Goal: Book appointment/travel/reservation

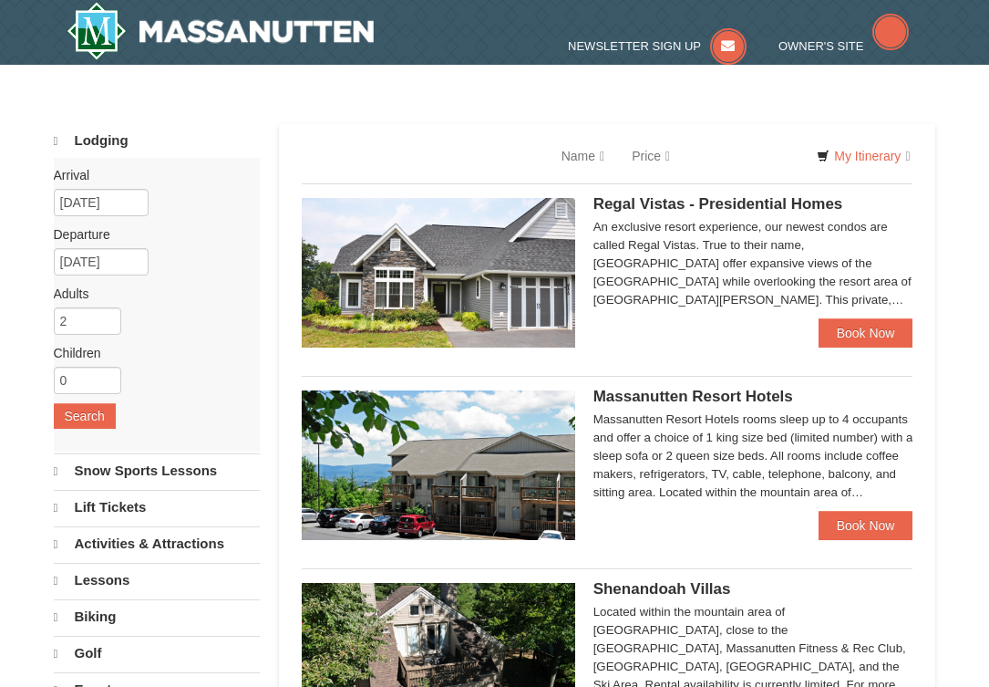
select select "10"
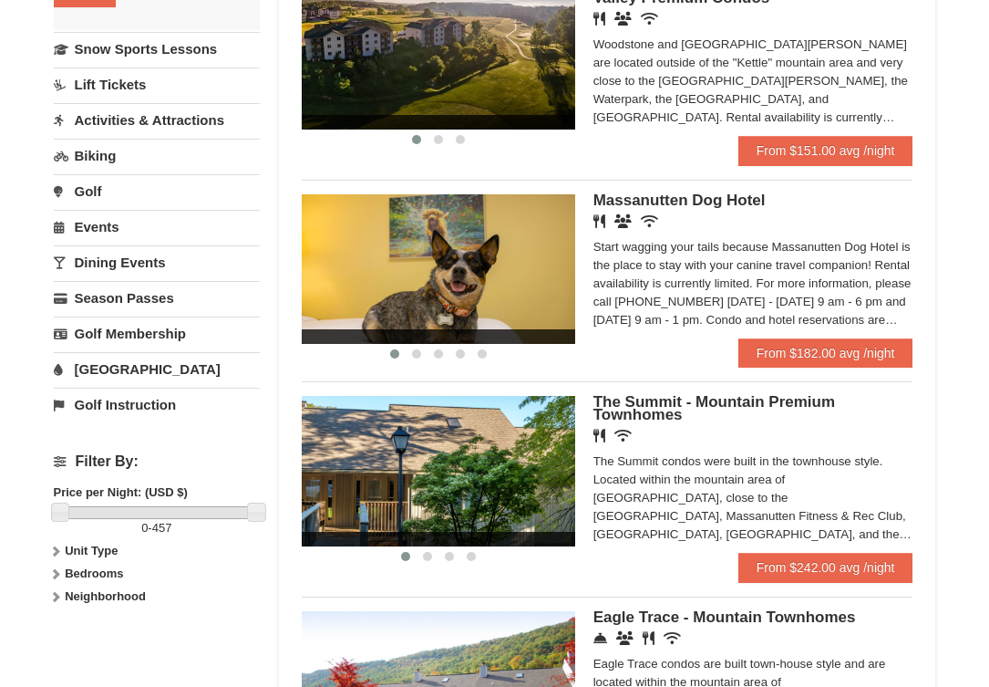
scroll to position [422, 0]
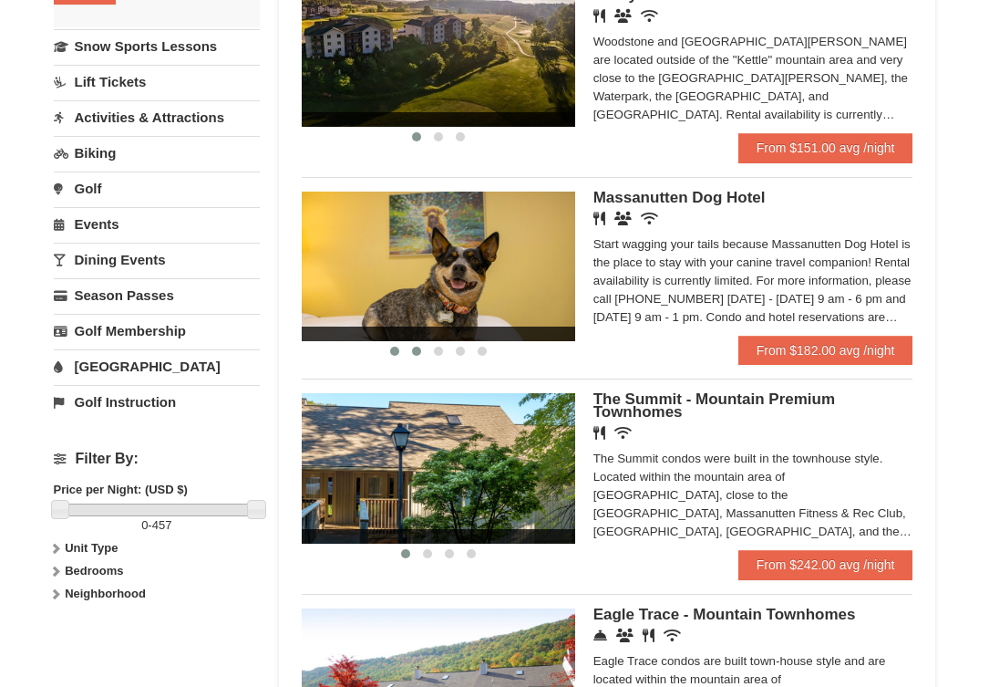
click at [419, 356] on span at bounding box center [416, 351] width 9 height 9
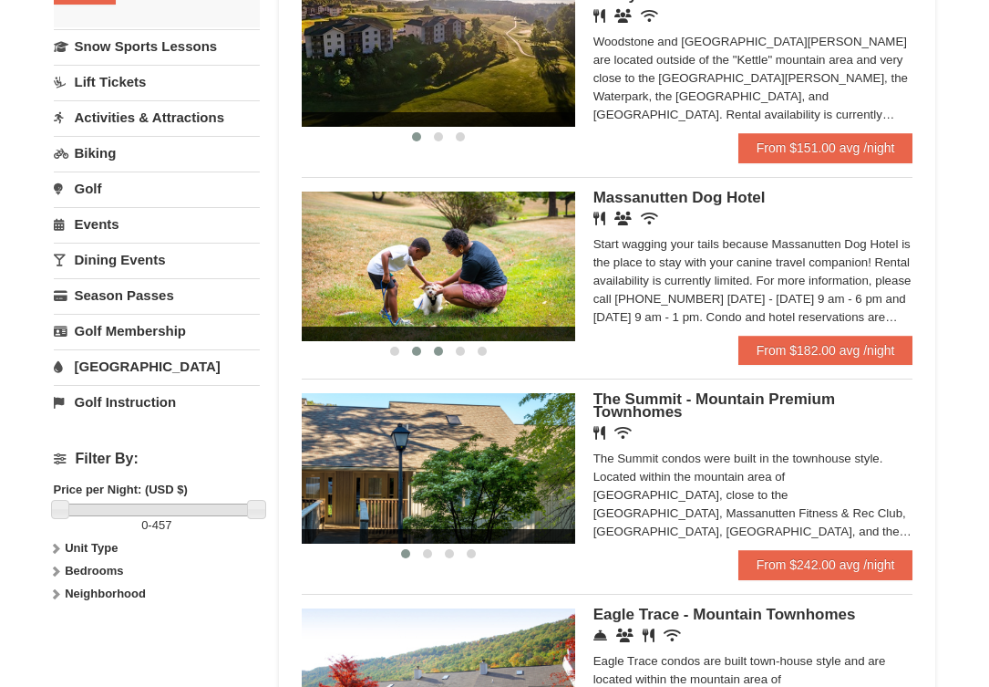
click at [440, 356] on span at bounding box center [438, 351] width 9 height 9
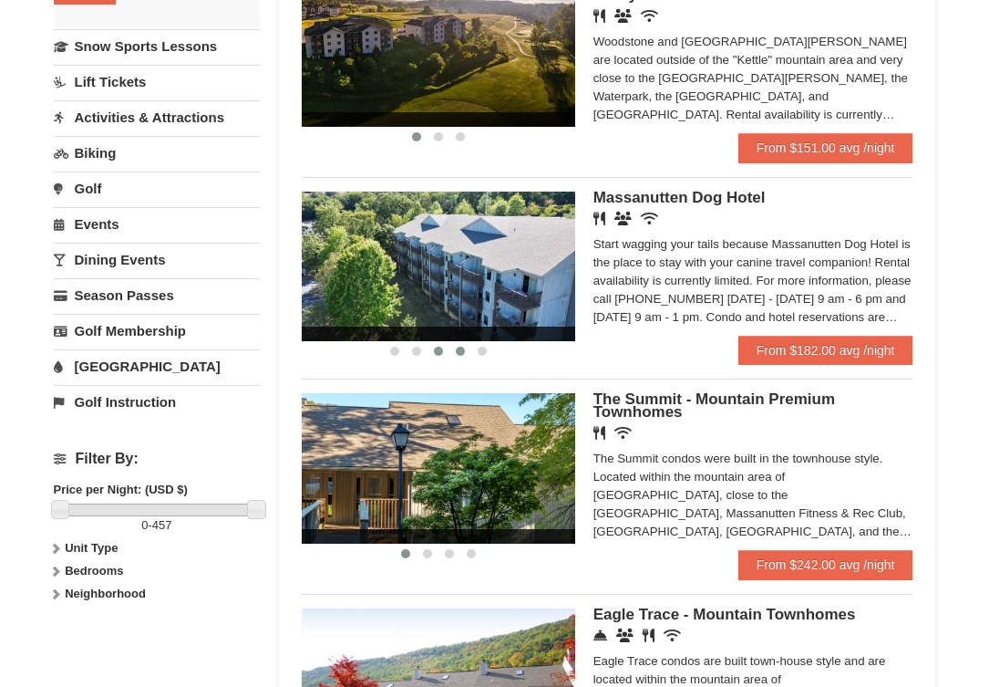
click at [456, 355] on span at bounding box center [460, 351] width 9 height 9
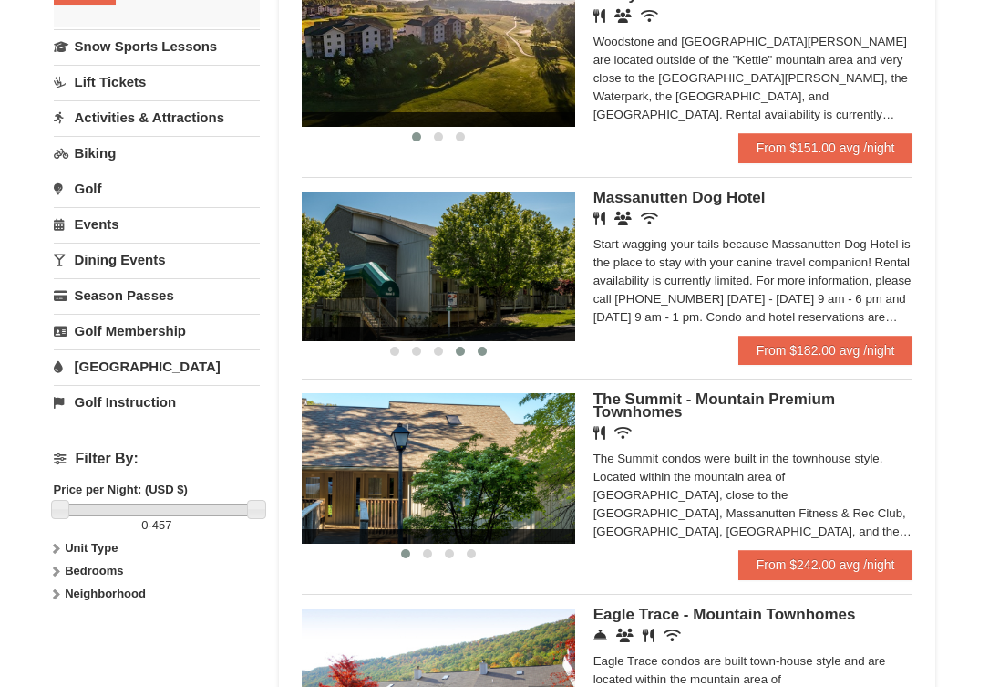
click at [481, 356] on span at bounding box center [482, 351] width 9 height 9
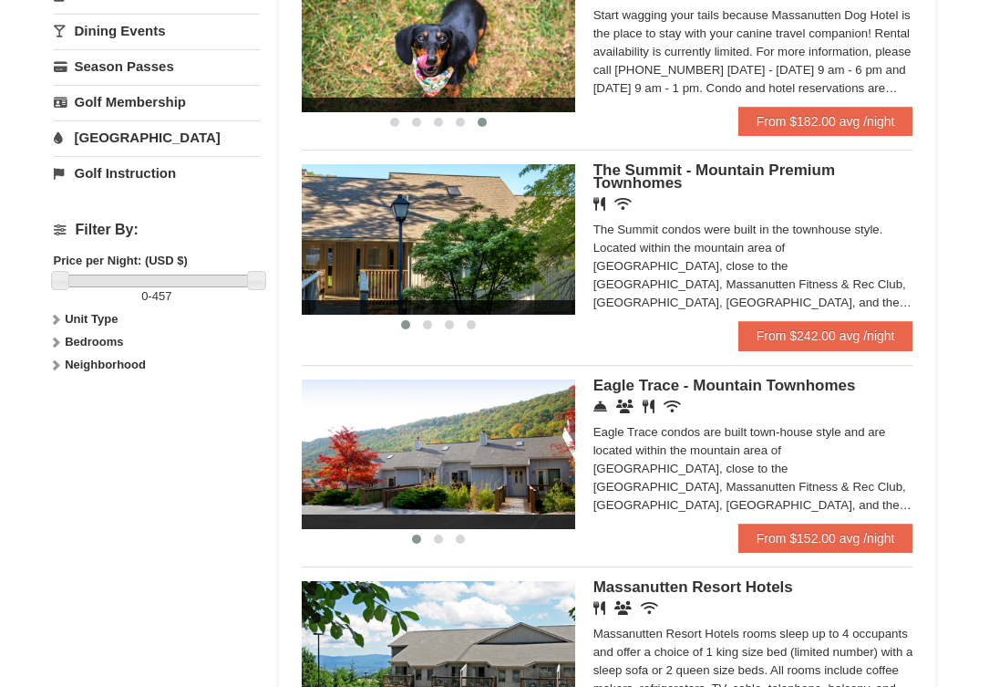
scroll to position [659, 0]
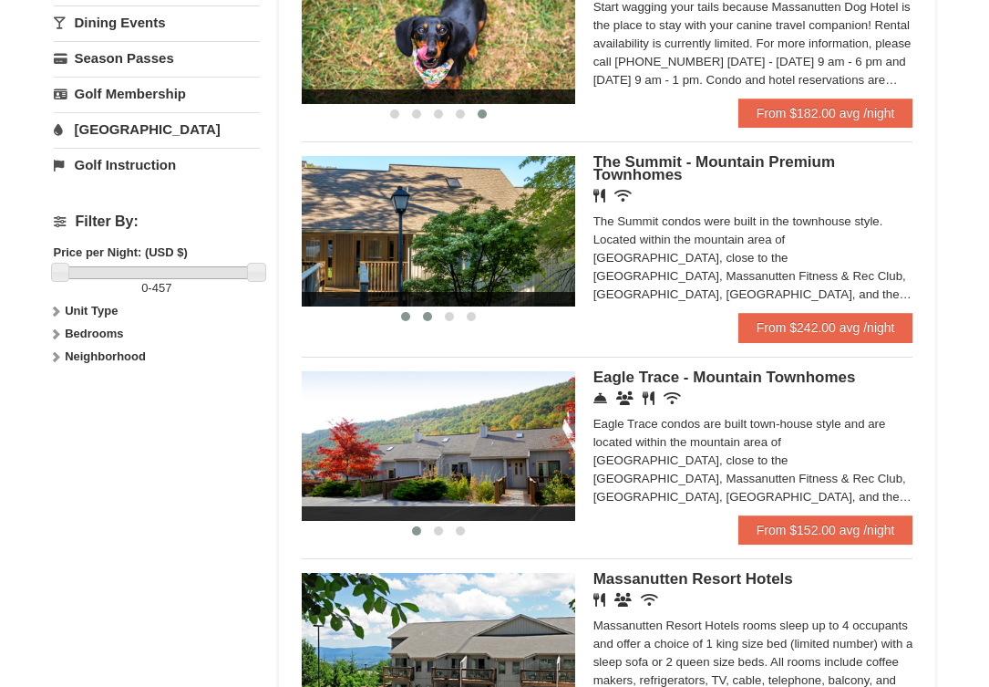
click at [428, 321] on span at bounding box center [427, 316] width 9 height 9
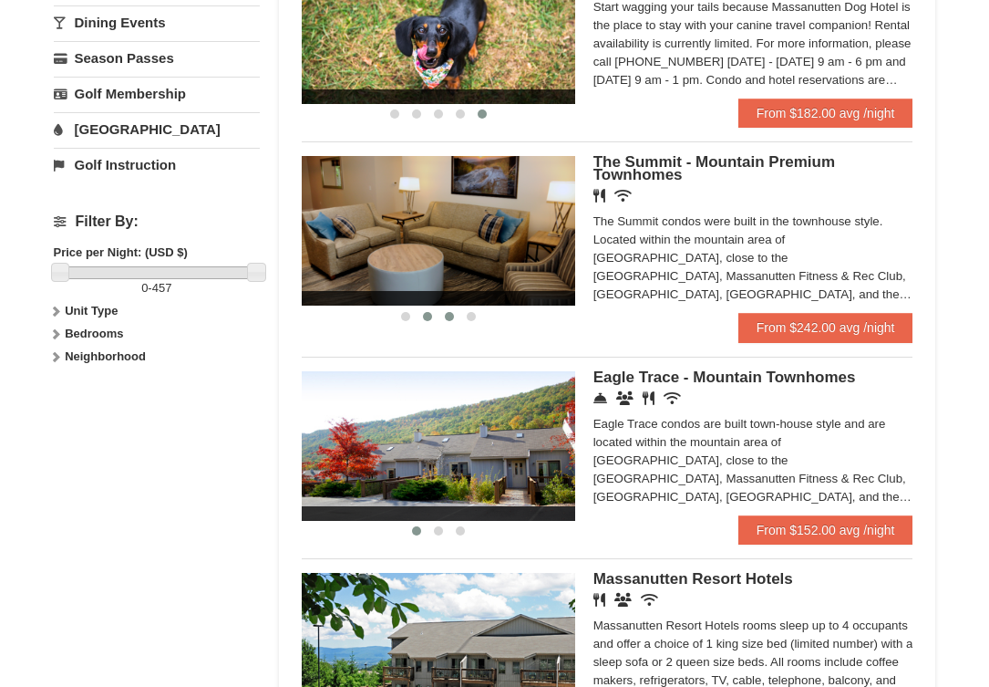
click at [451, 319] on span at bounding box center [449, 316] width 9 height 9
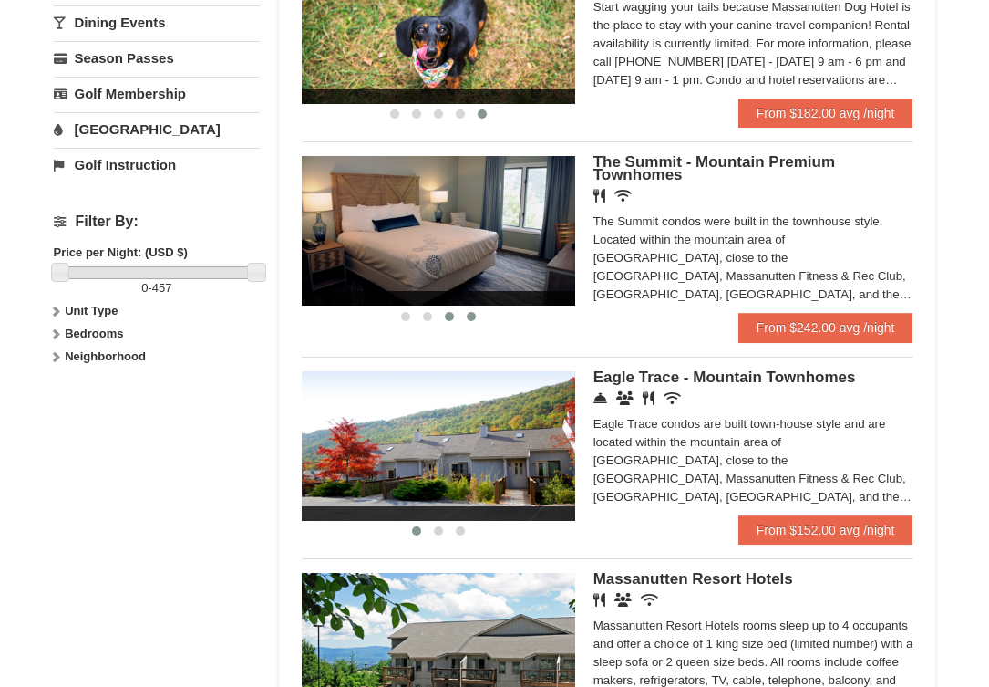
click at [469, 321] on span at bounding box center [471, 316] width 9 height 9
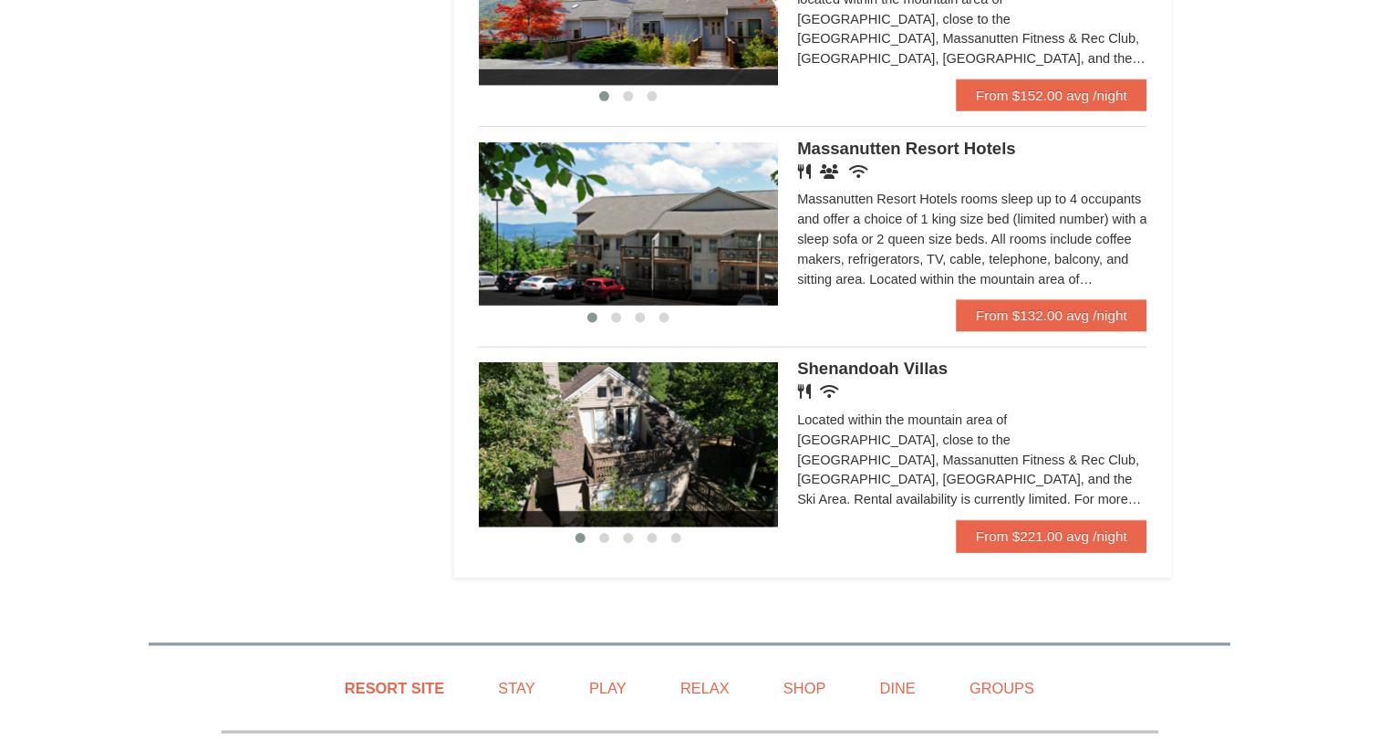
scroll to position [1100, 0]
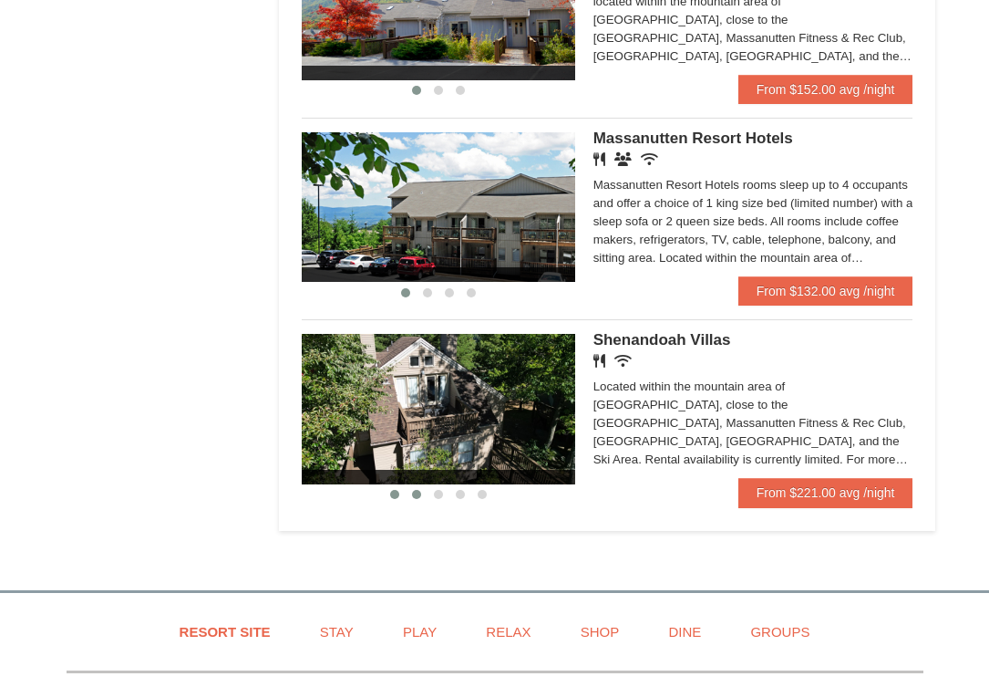
click at [420, 499] on span at bounding box center [416, 494] width 9 height 9
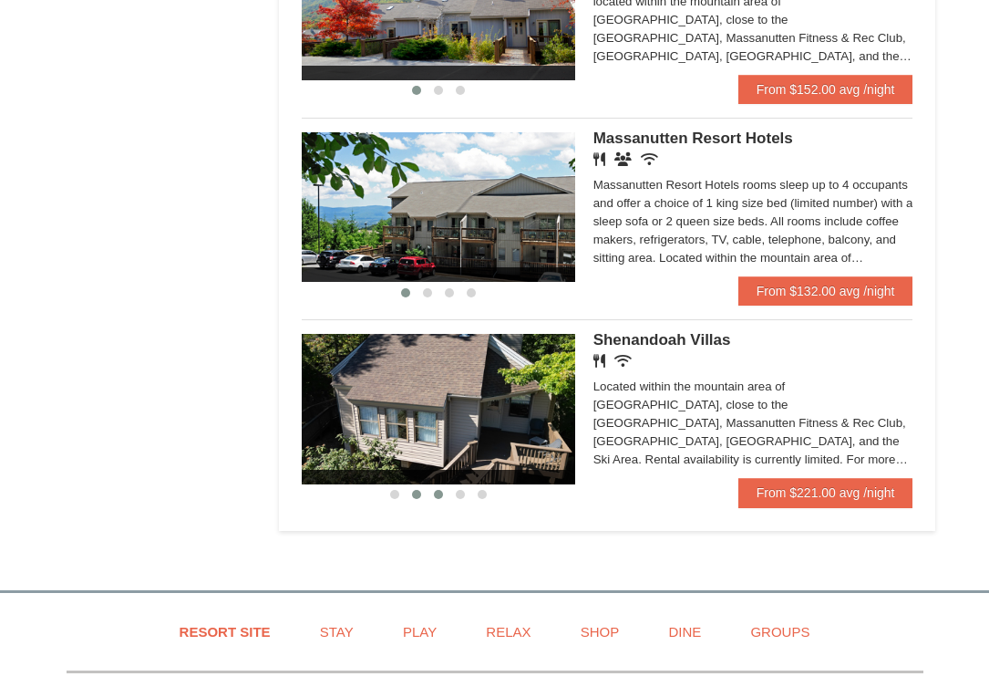
click at [440, 499] on span at bounding box center [438, 494] width 9 height 9
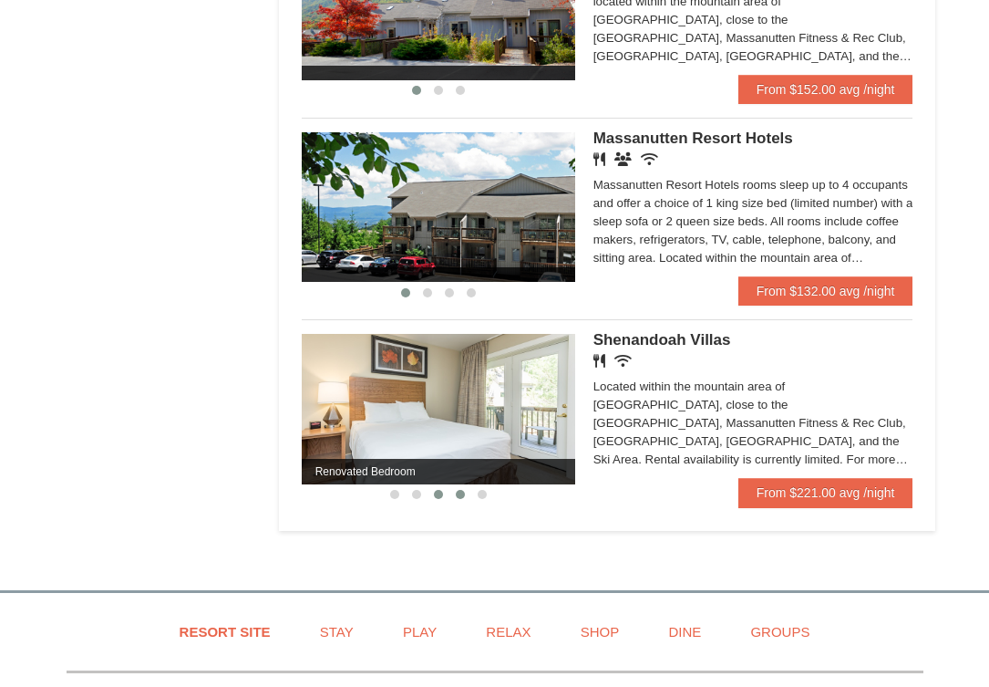
click at [463, 499] on span at bounding box center [460, 494] width 9 height 9
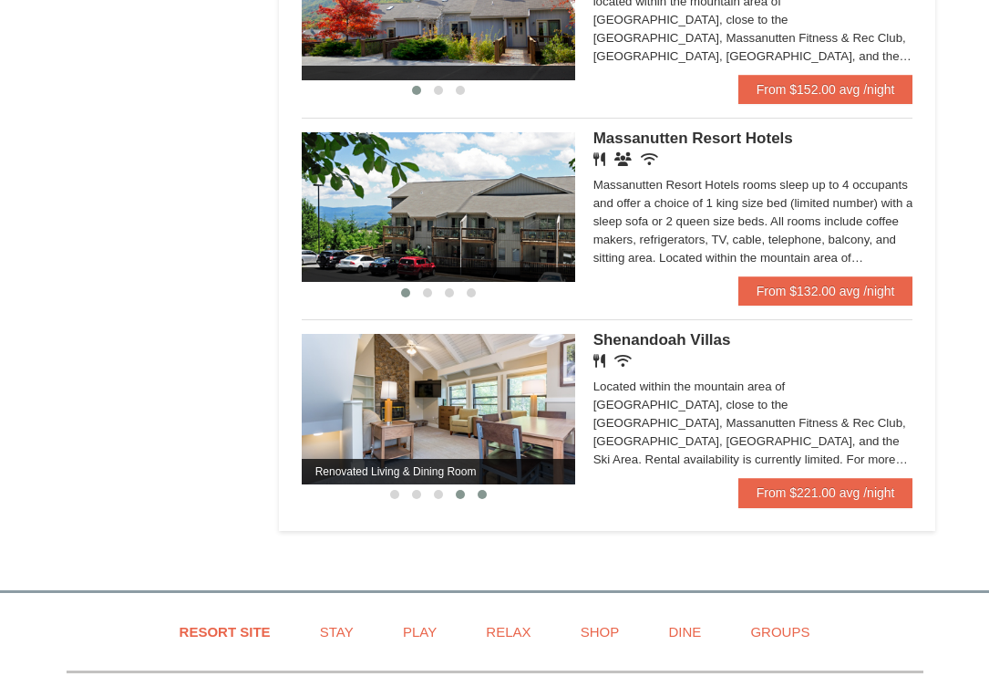
click at [484, 499] on span at bounding box center [482, 494] width 9 height 9
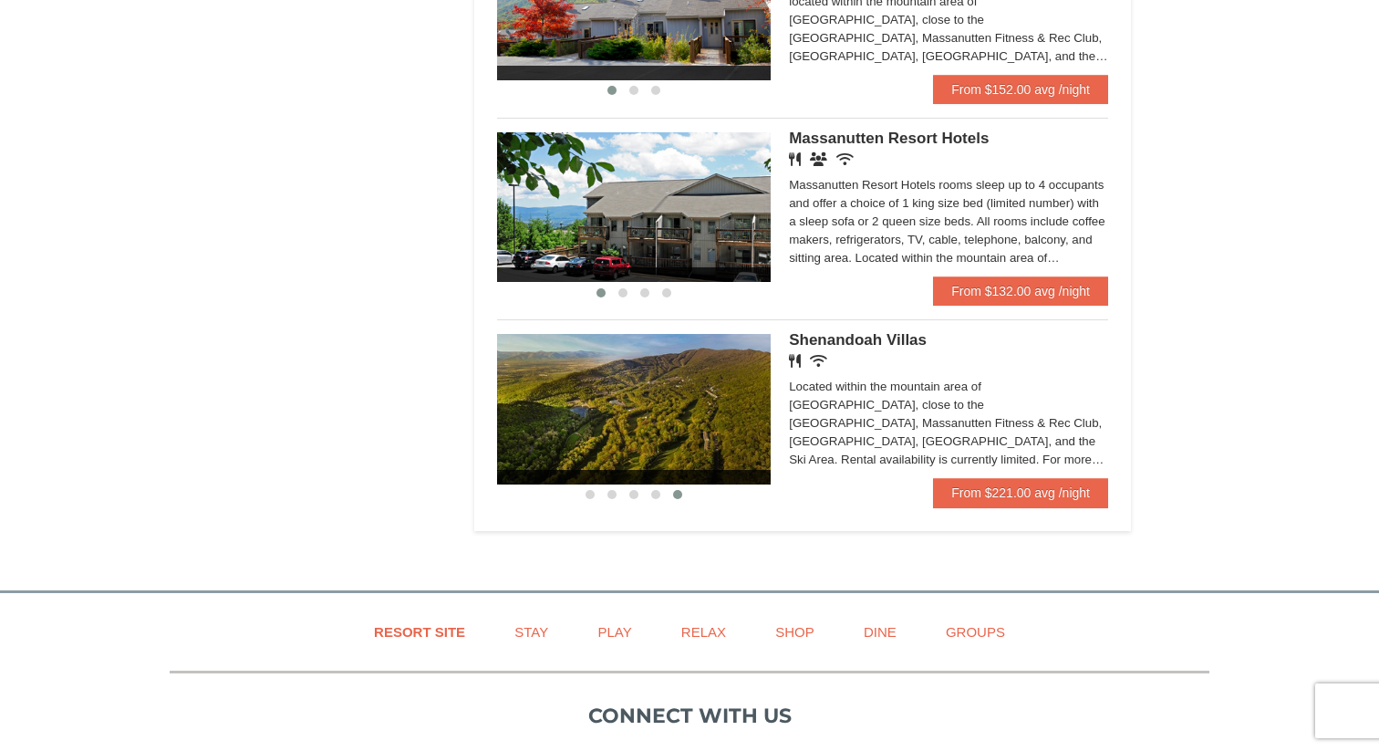
click at [836, 348] on span "Shenandoah Villas" at bounding box center [858, 339] width 138 height 17
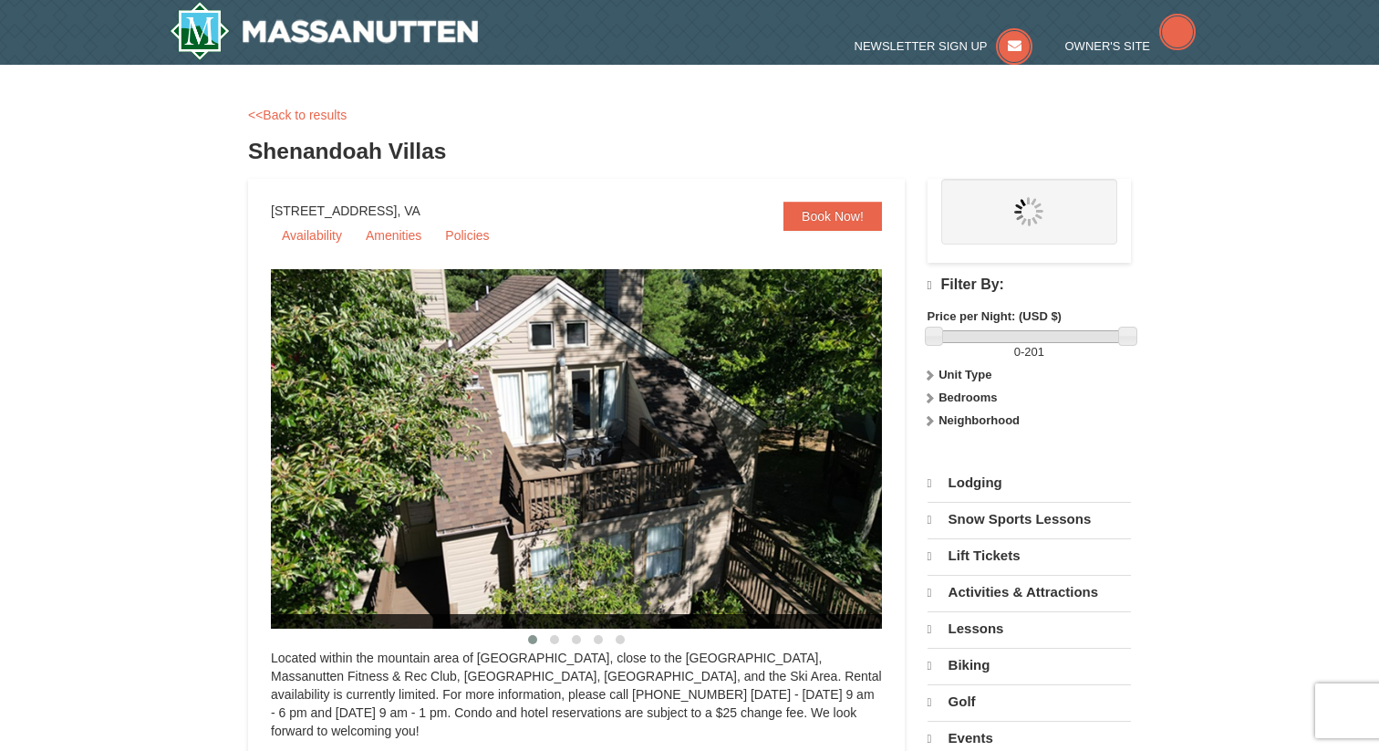
select select "10"
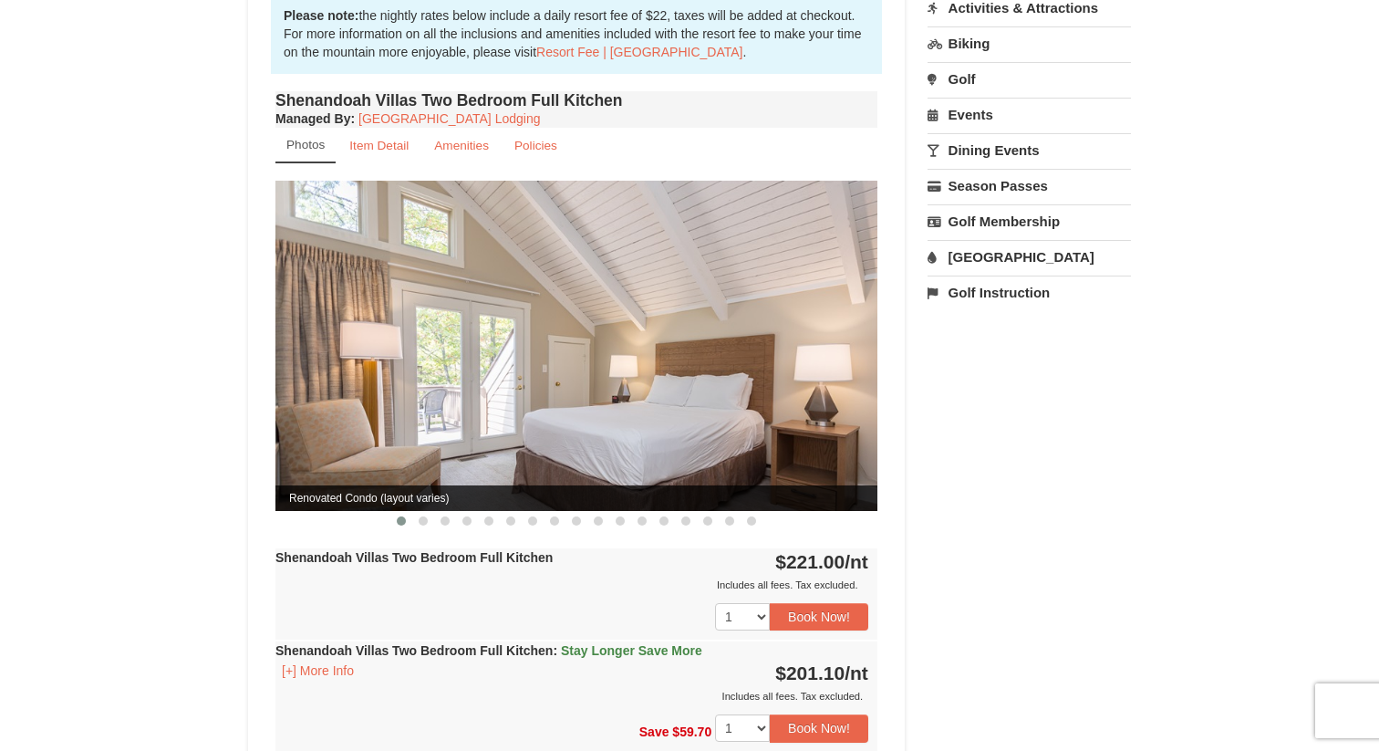
scroll to position [575, 0]
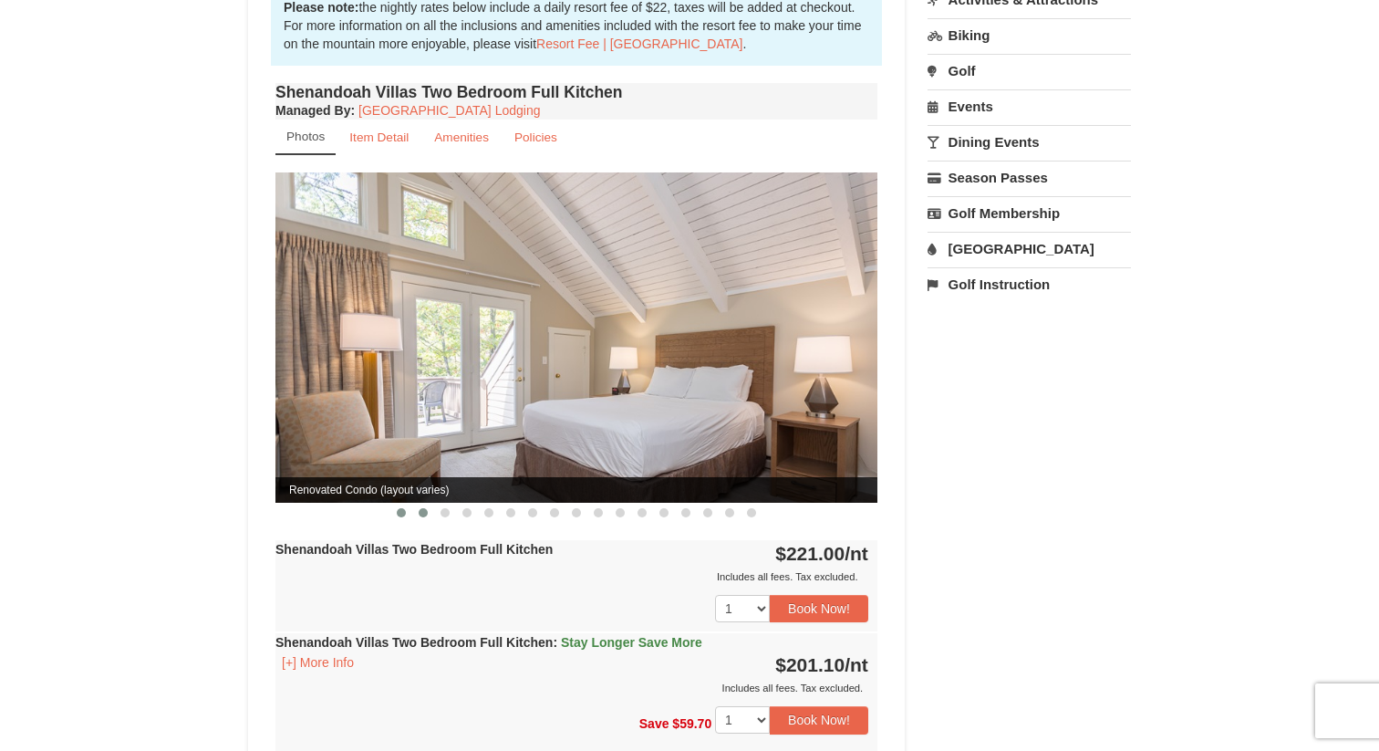
click at [427, 503] on button at bounding box center [423, 512] width 22 height 18
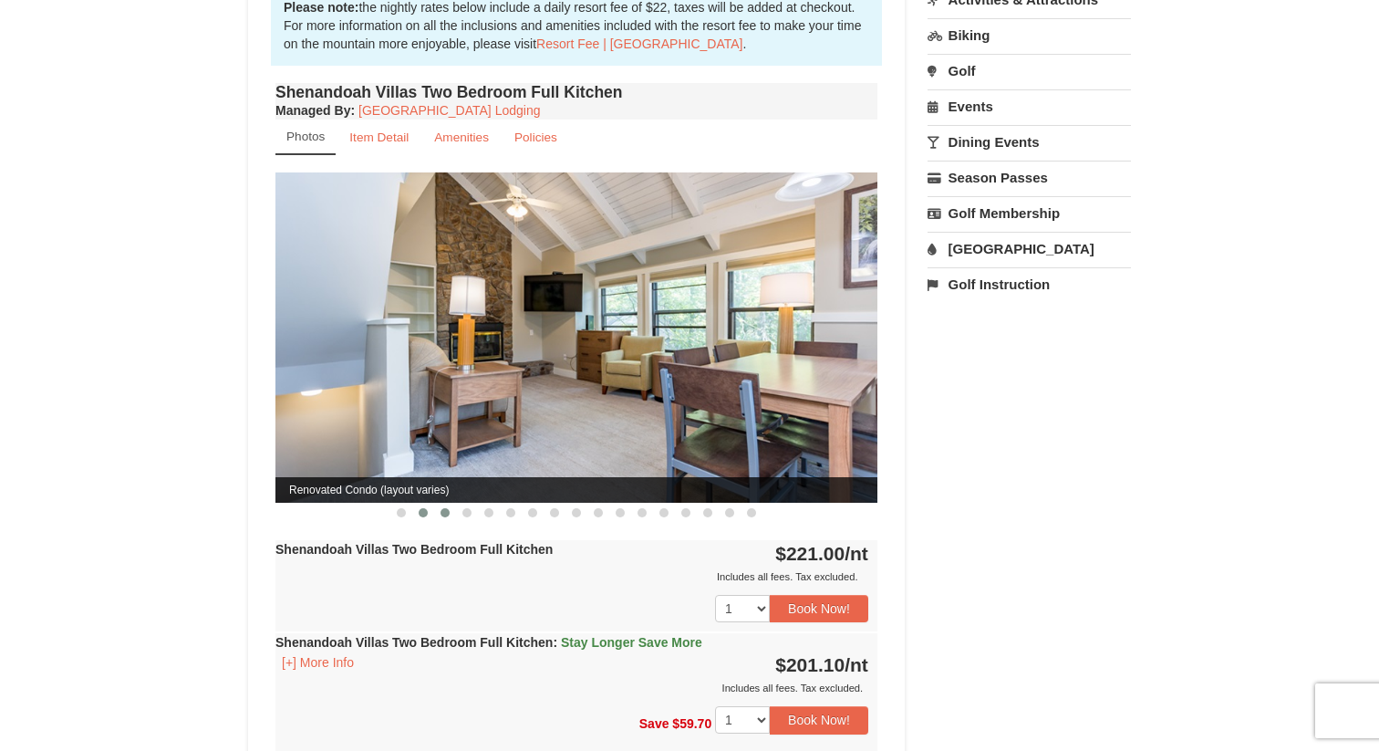
click at [449, 508] on span at bounding box center [444, 512] width 9 height 9
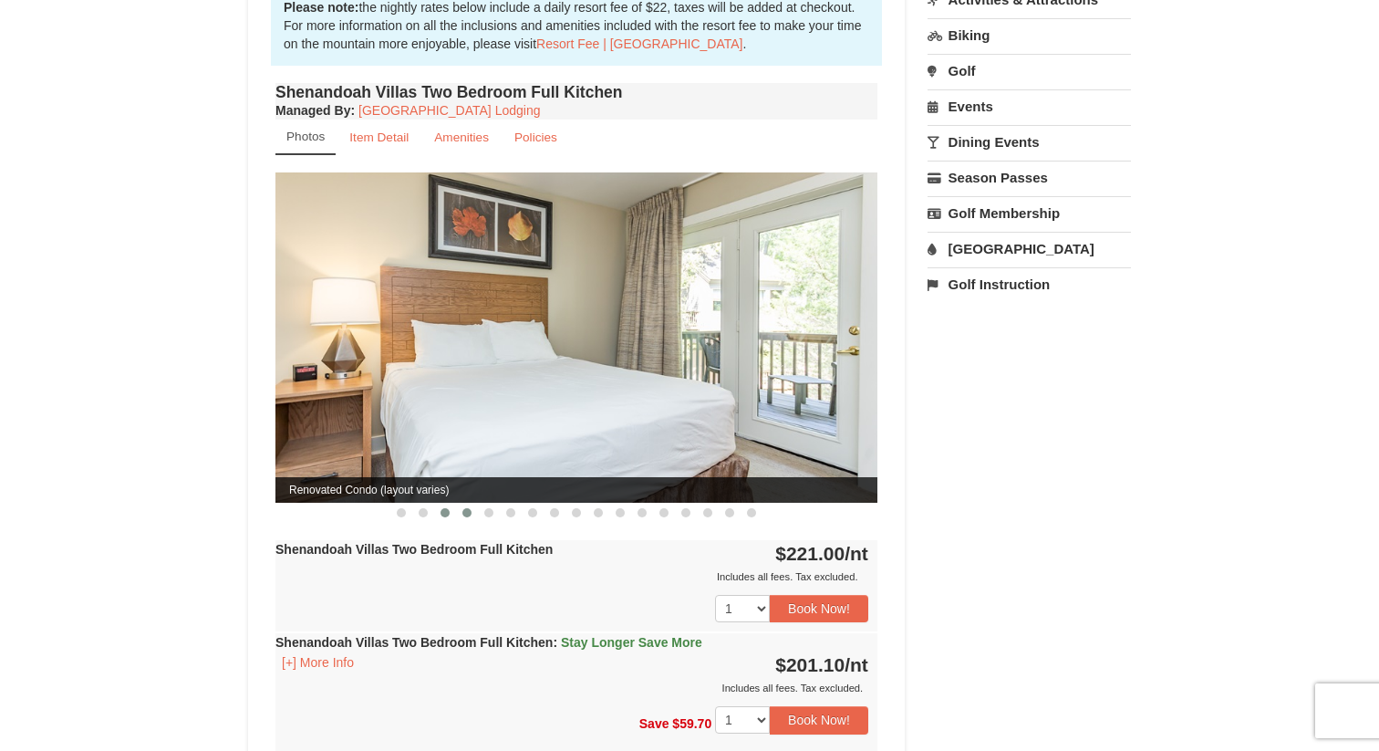
click at [468, 508] on span at bounding box center [466, 512] width 9 height 9
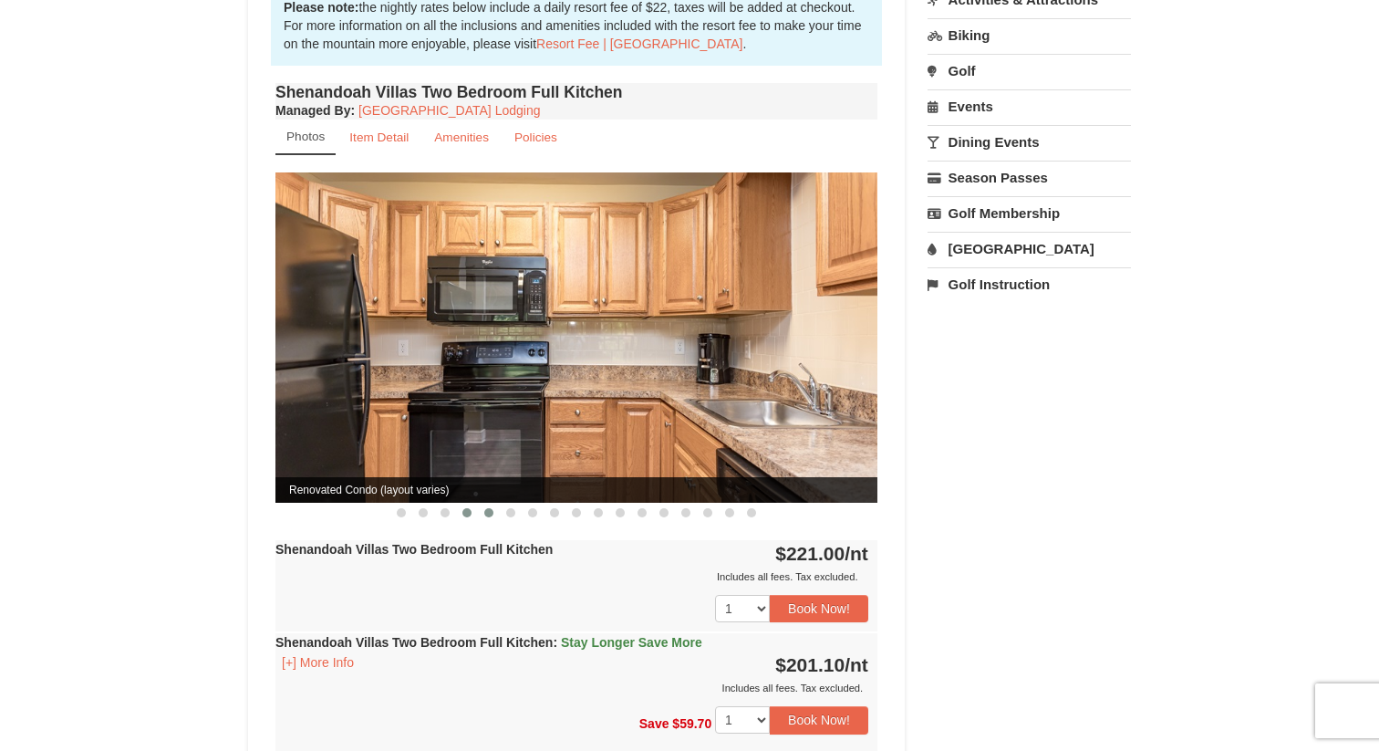
click at [495, 503] on button at bounding box center [489, 512] width 22 height 18
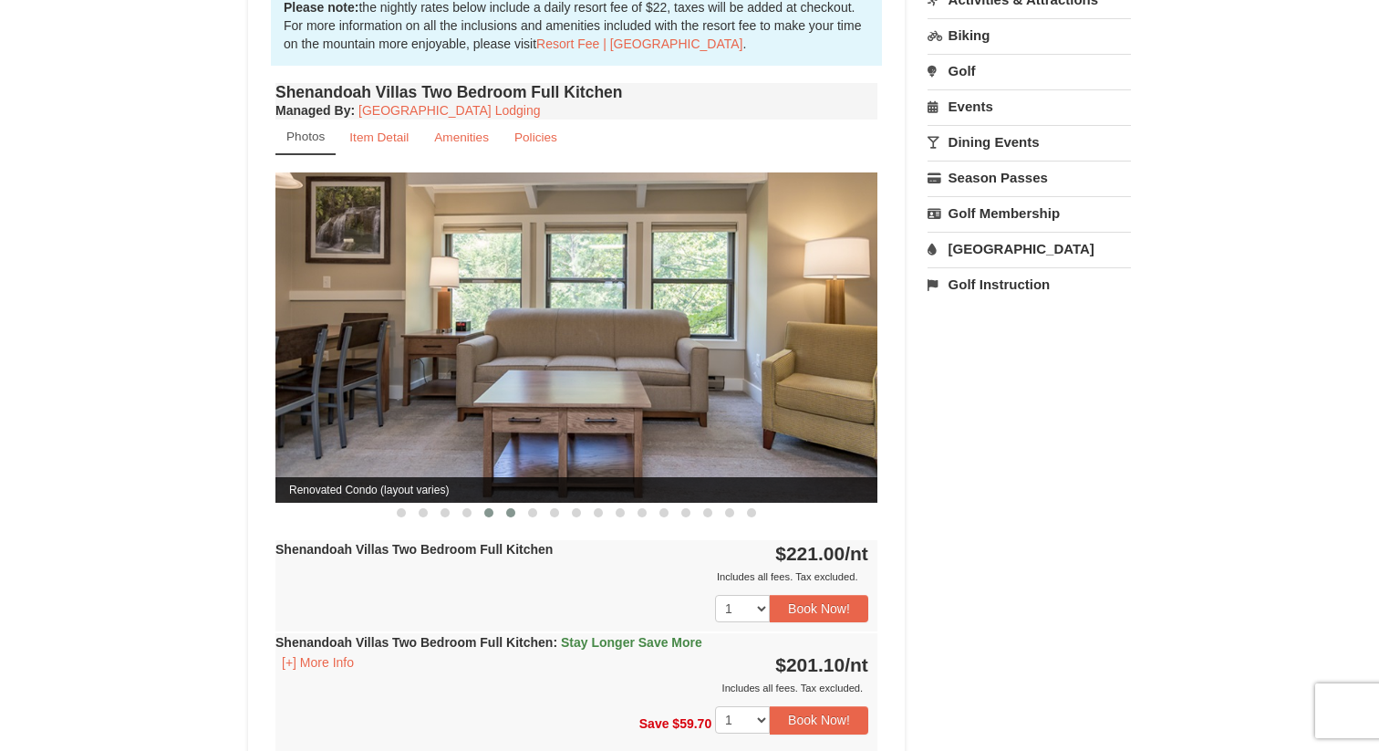
click at [514, 503] on button at bounding box center [511, 512] width 22 height 18
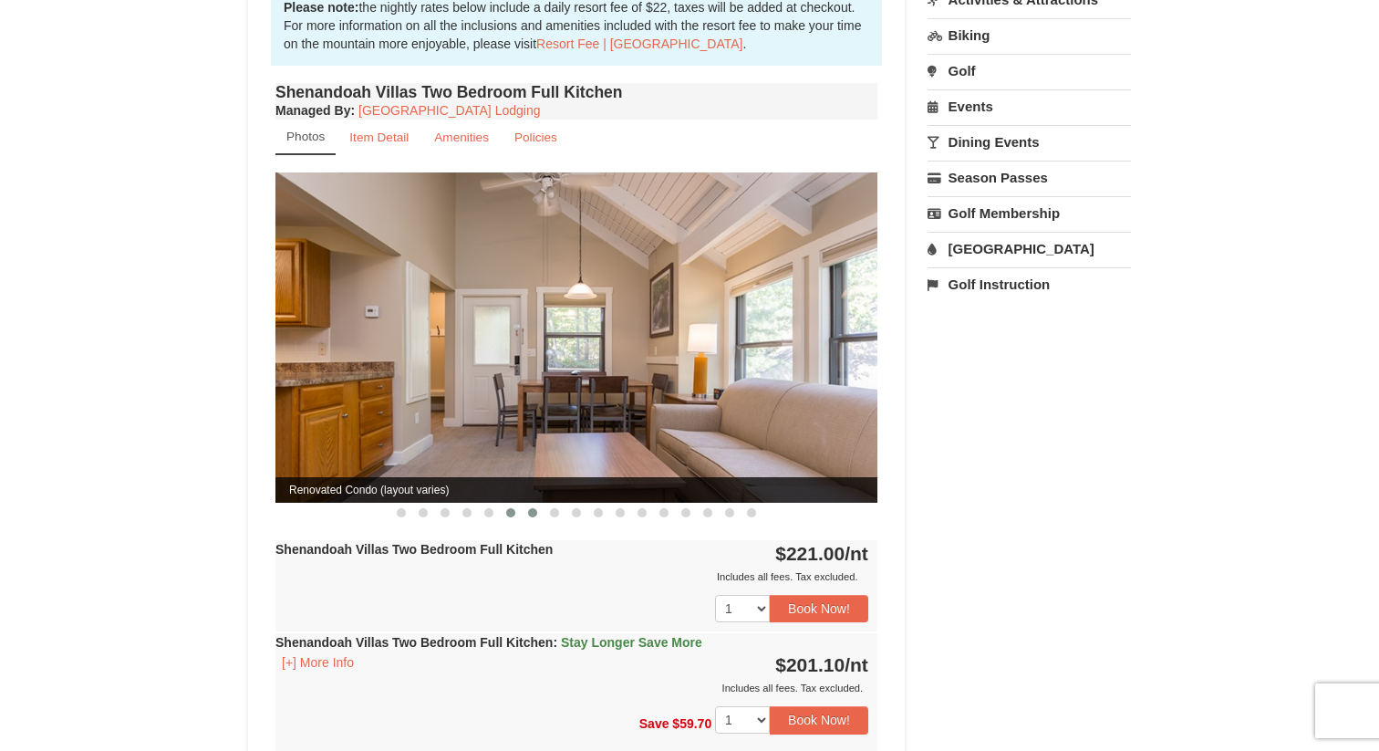
click at [531, 508] on span at bounding box center [532, 512] width 9 height 9
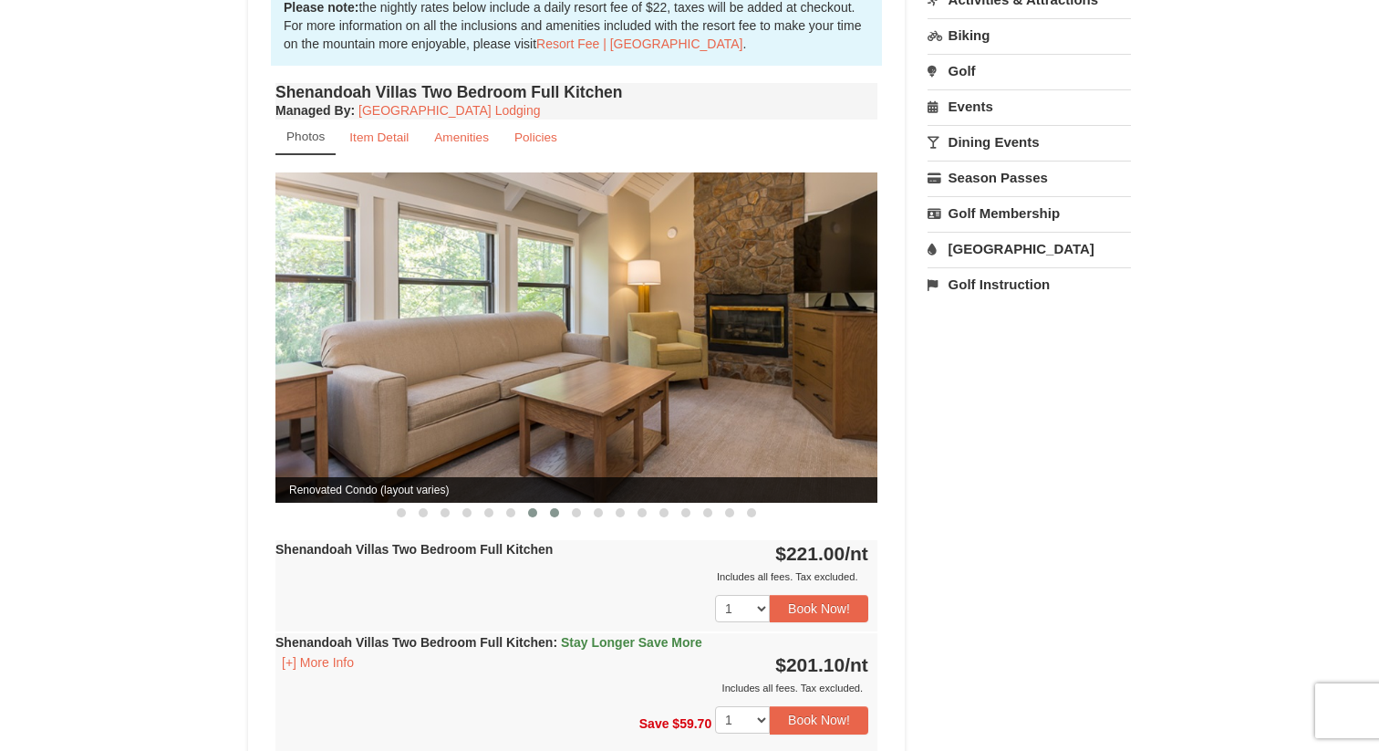
click at [551, 508] on span at bounding box center [554, 512] width 9 height 9
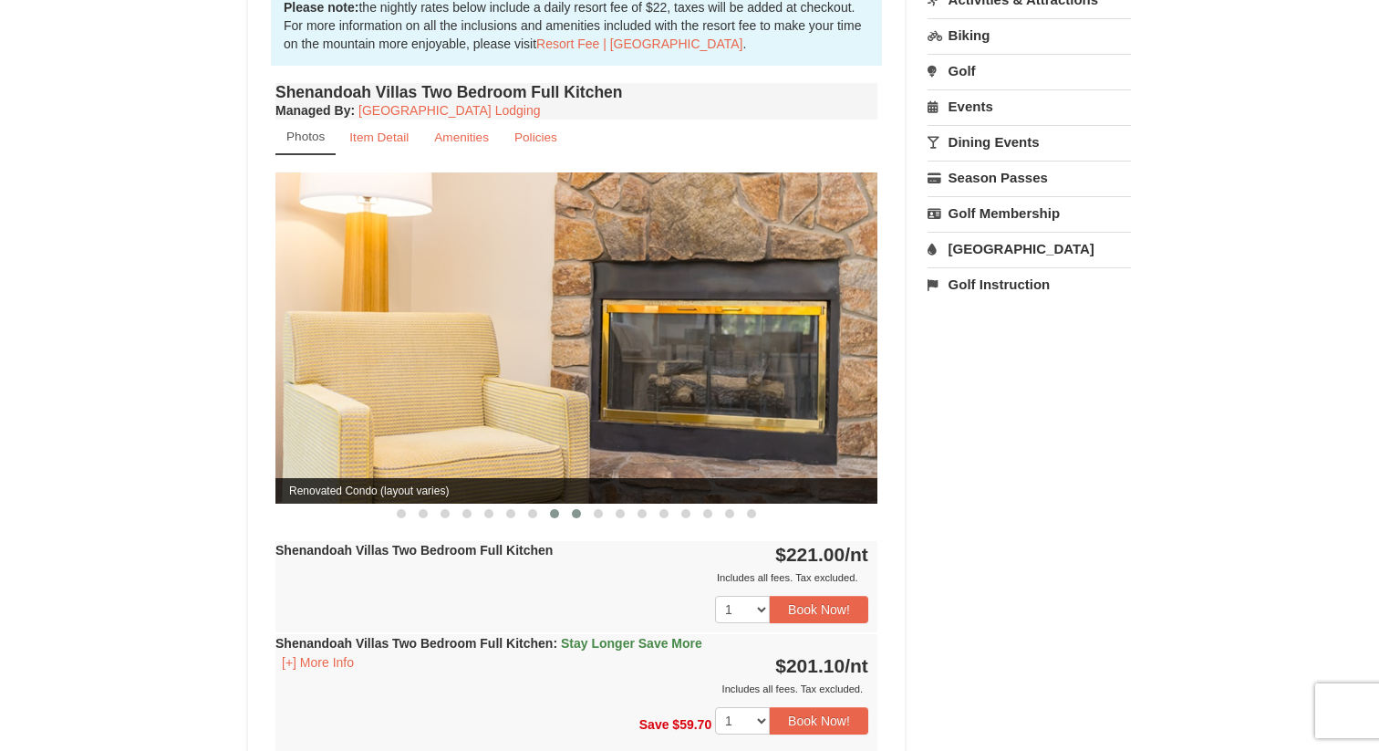
click at [575, 509] on span at bounding box center [576, 513] width 9 height 9
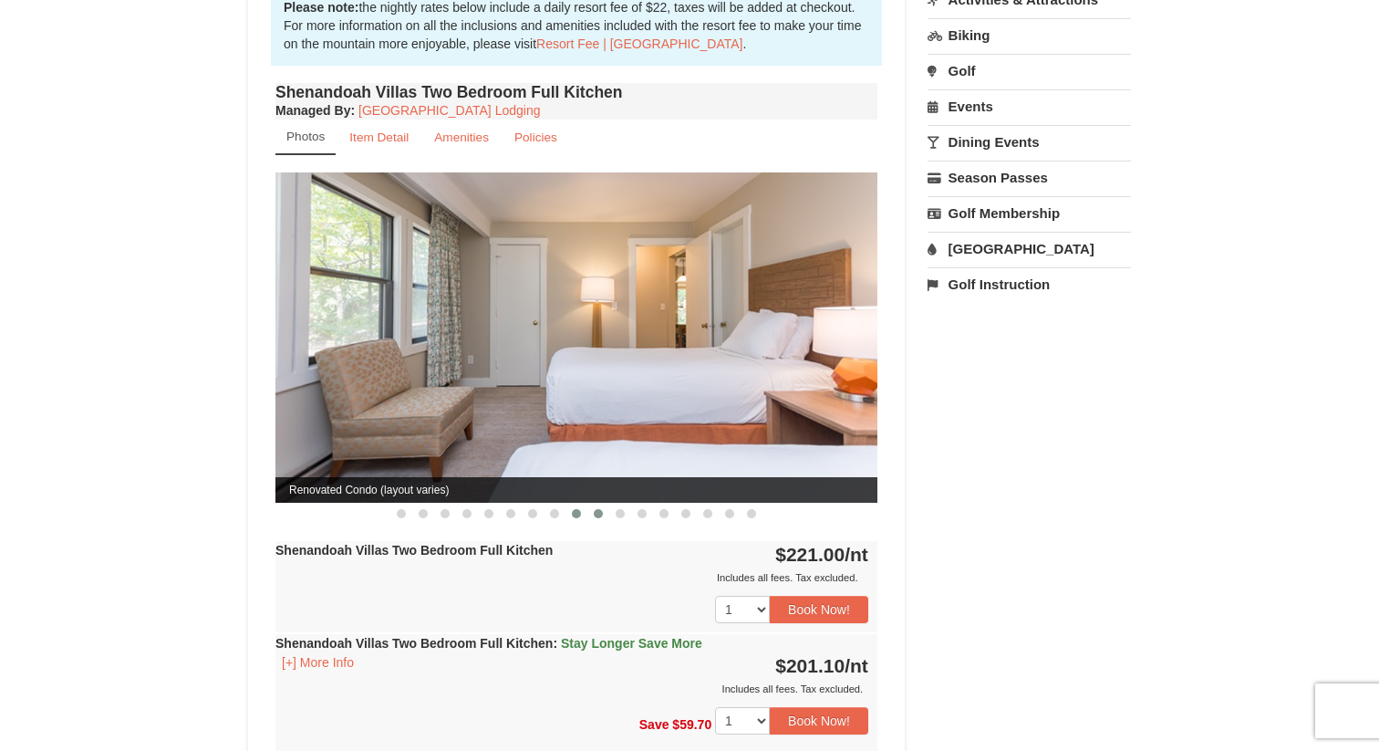
click at [596, 509] on span at bounding box center [598, 513] width 9 height 9
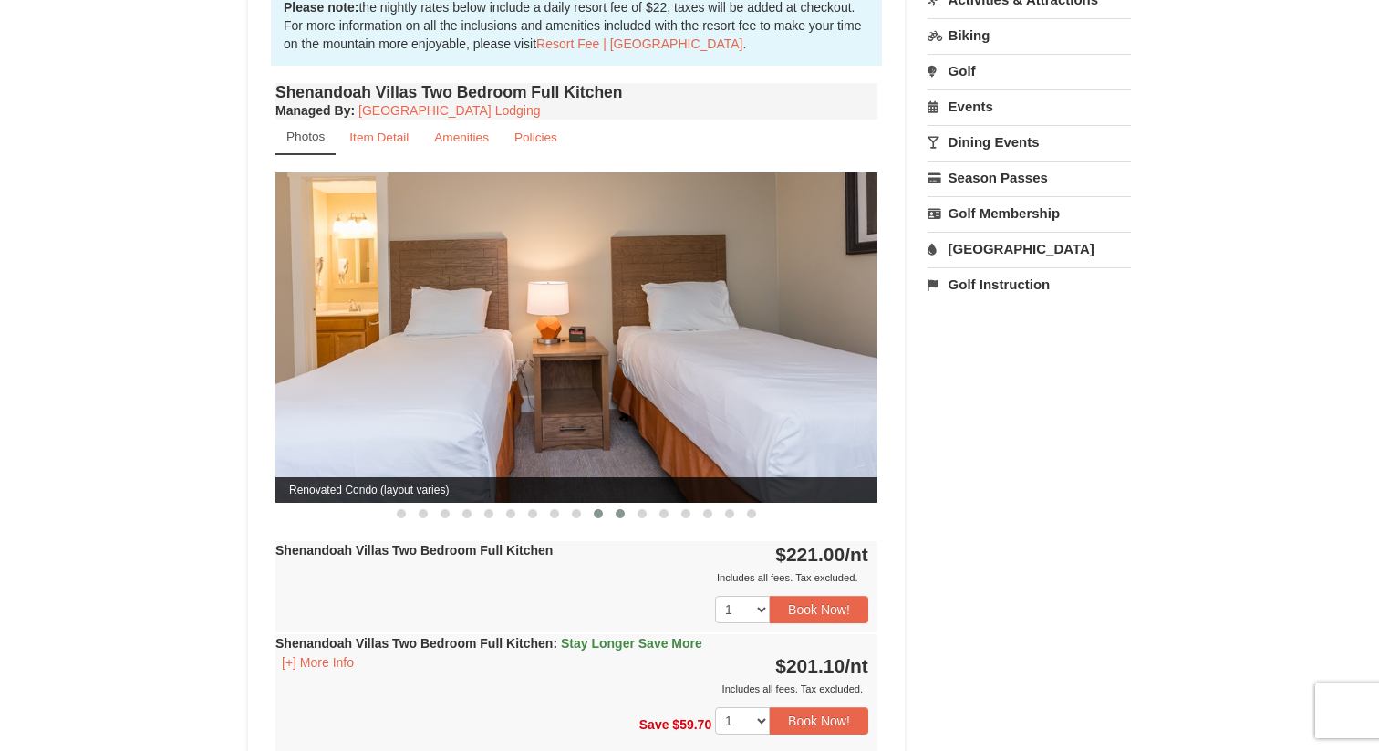
click at [616, 509] on span at bounding box center [620, 513] width 9 height 9
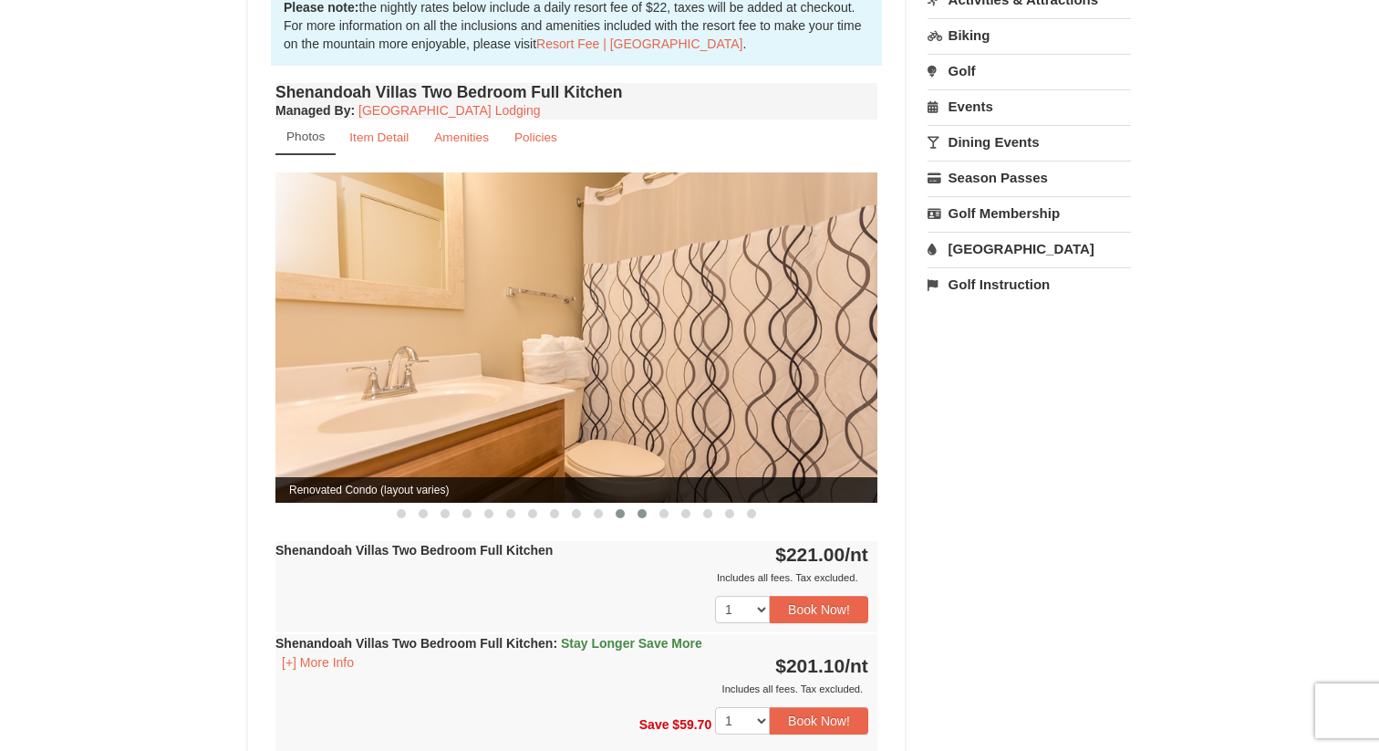
click at [638, 509] on span at bounding box center [641, 513] width 9 height 9
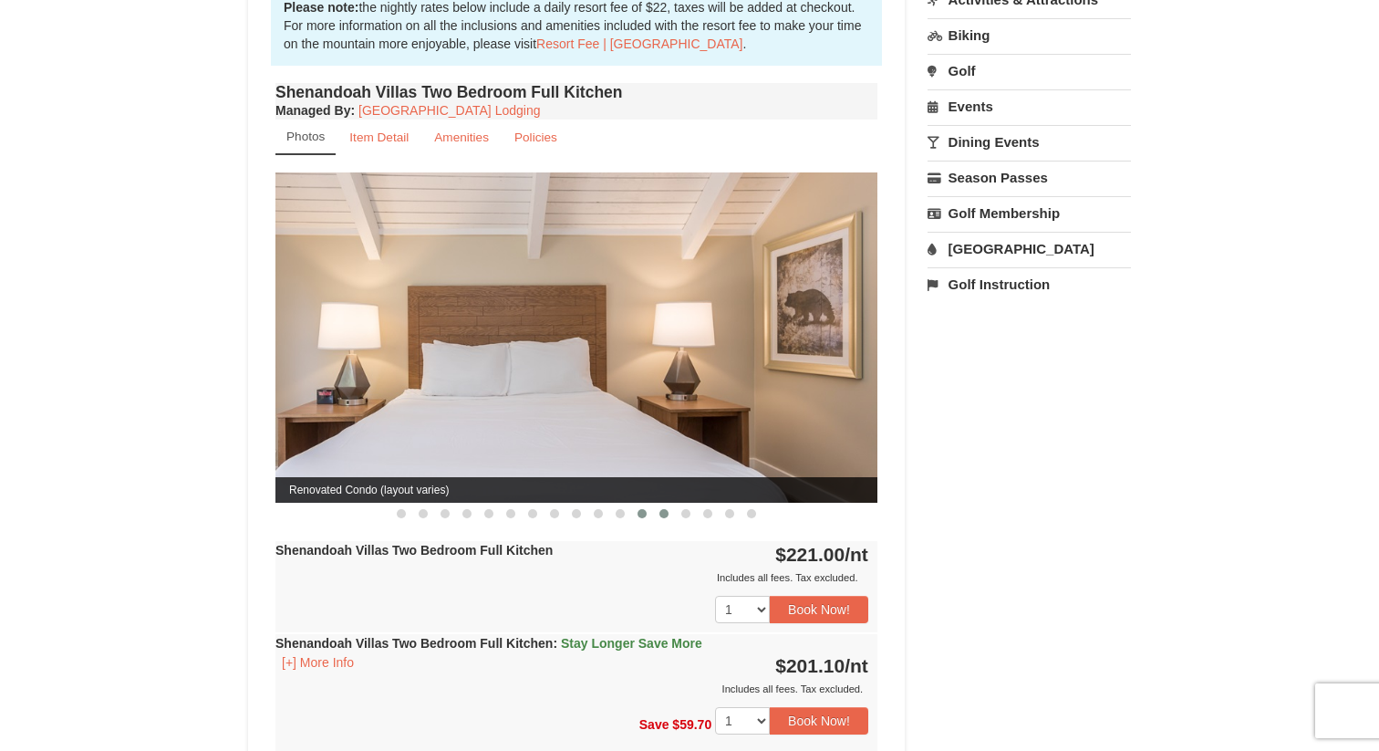
click at [665, 509] on span at bounding box center [663, 513] width 9 height 9
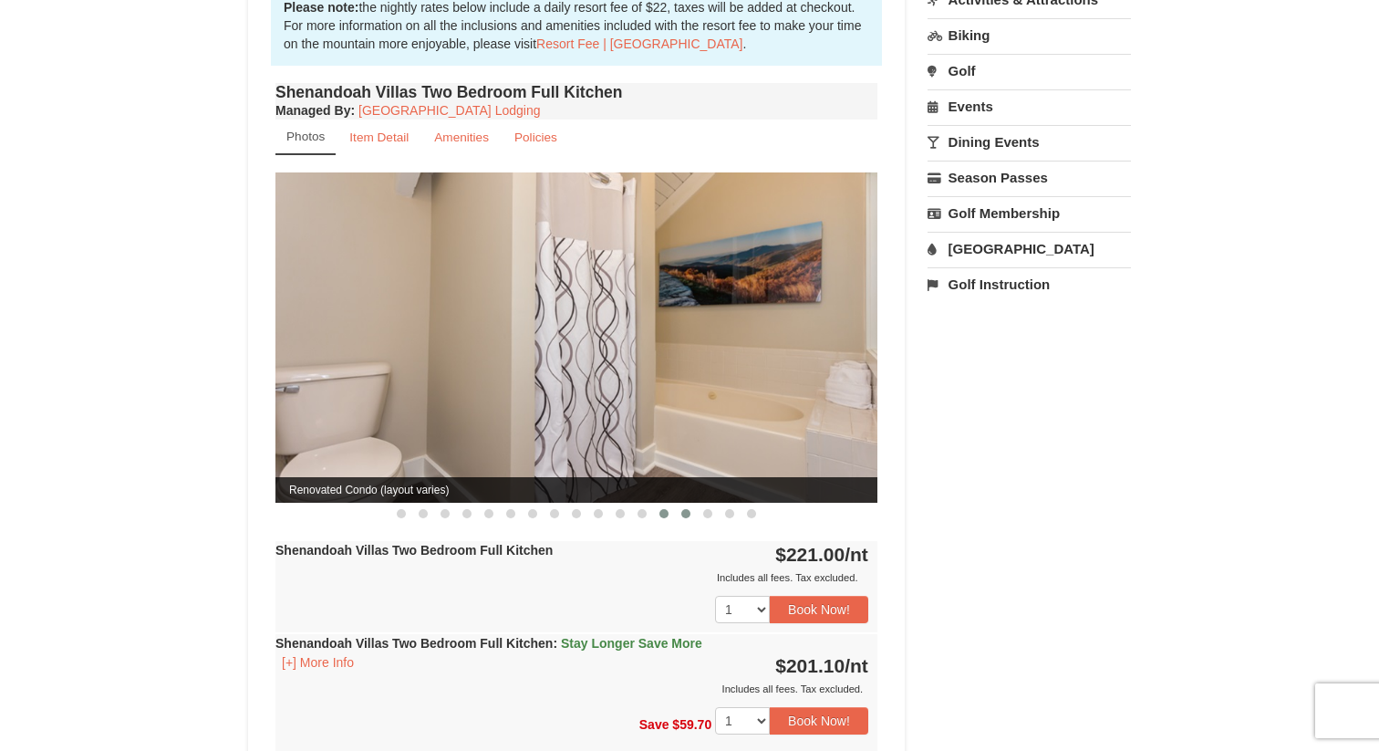
click at [688, 504] on button at bounding box center [686, 513] width 22 height 18
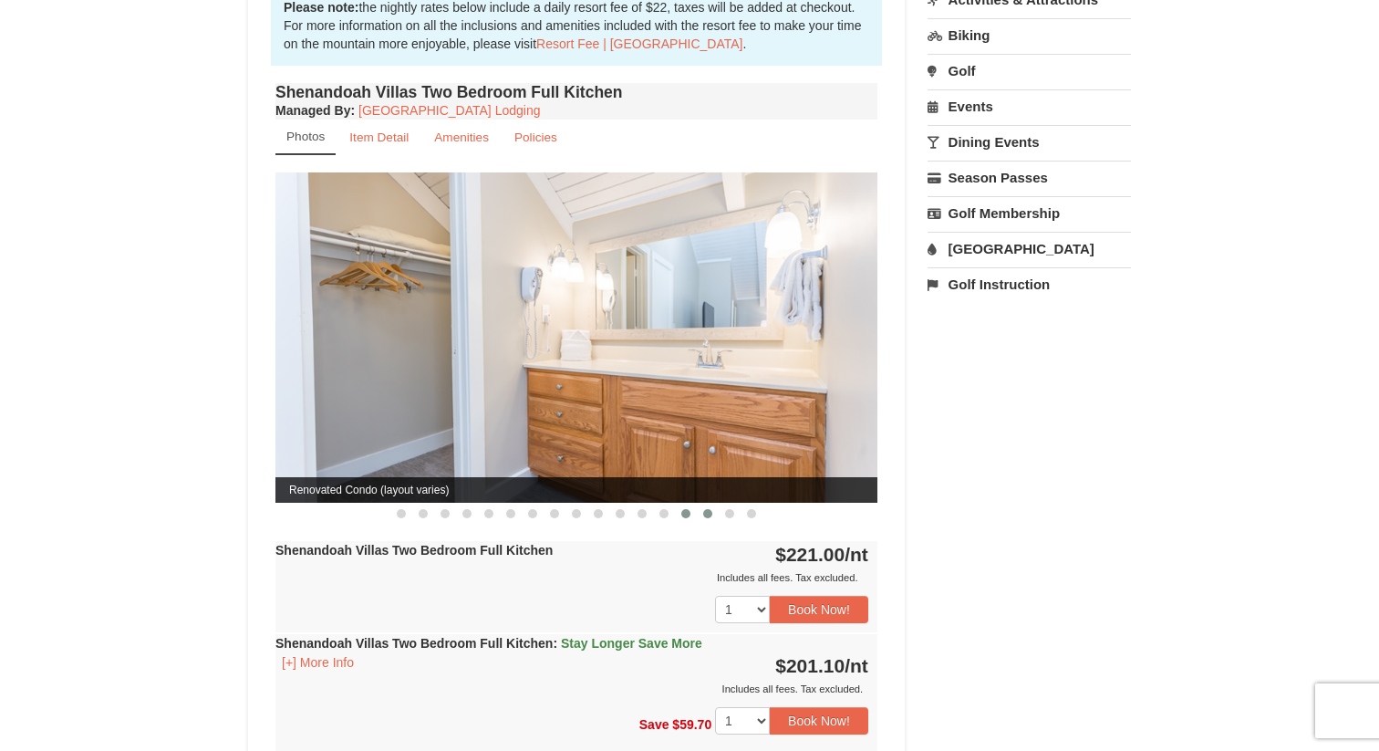
click at [706, 509] on span at bounding box center [707, 513] width 9 height 9
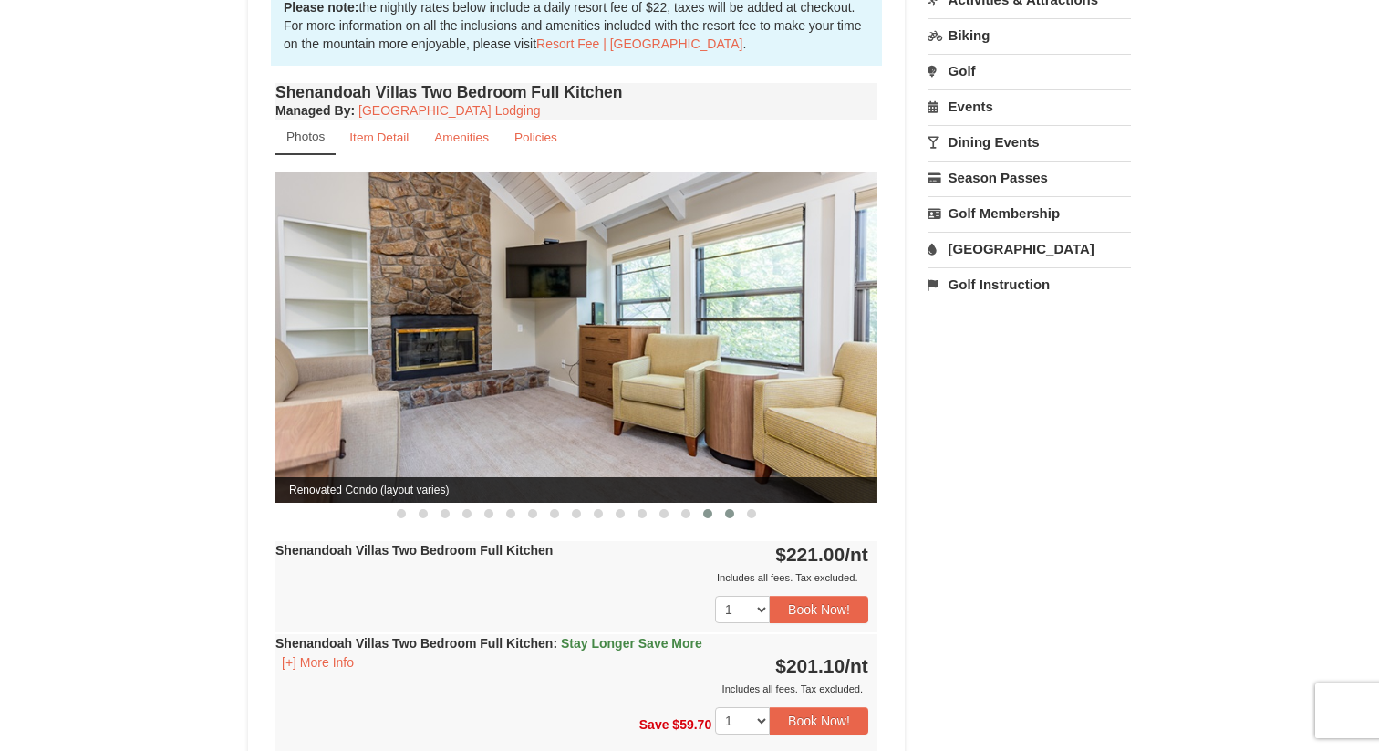
click at [732, 509] on span at bounding box center [729, 513] width 9 height 9
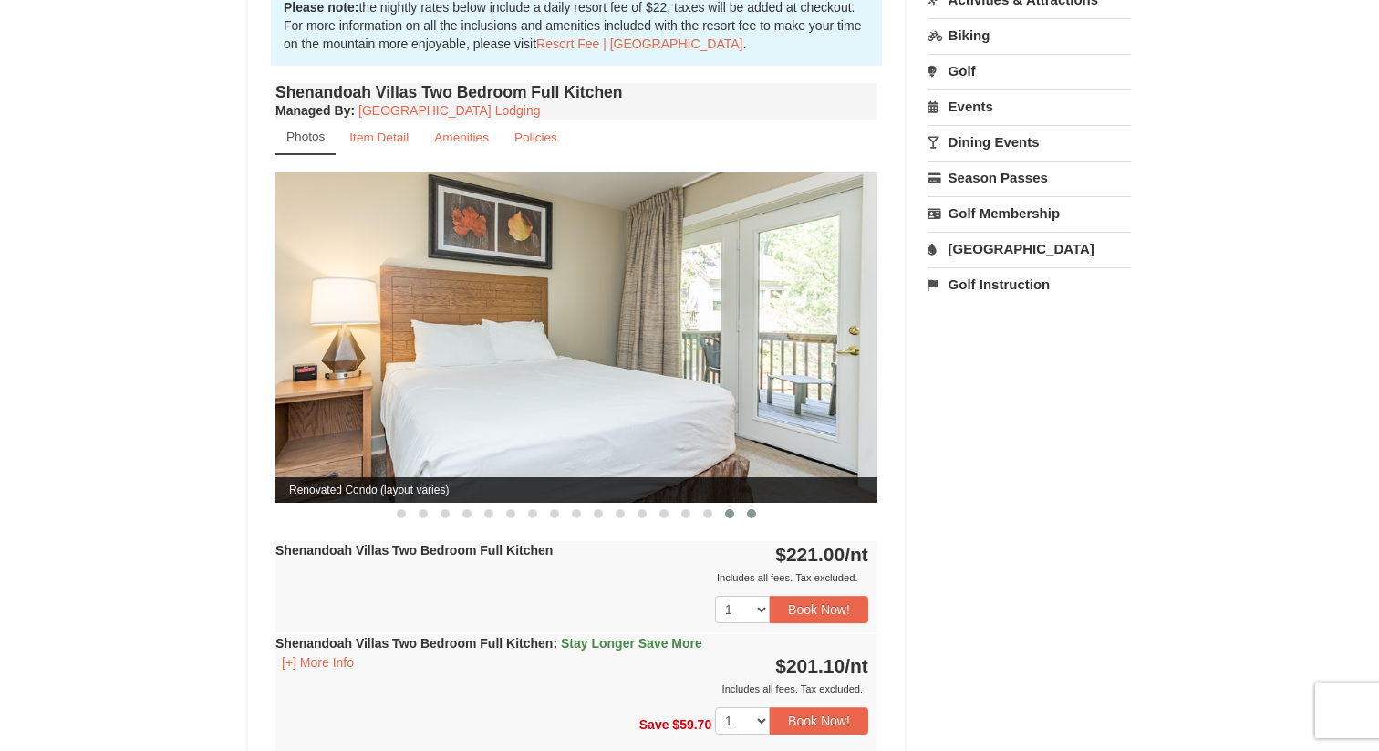
click at [751, 509] on span at bounding box center [751, 513] width 9 height 9
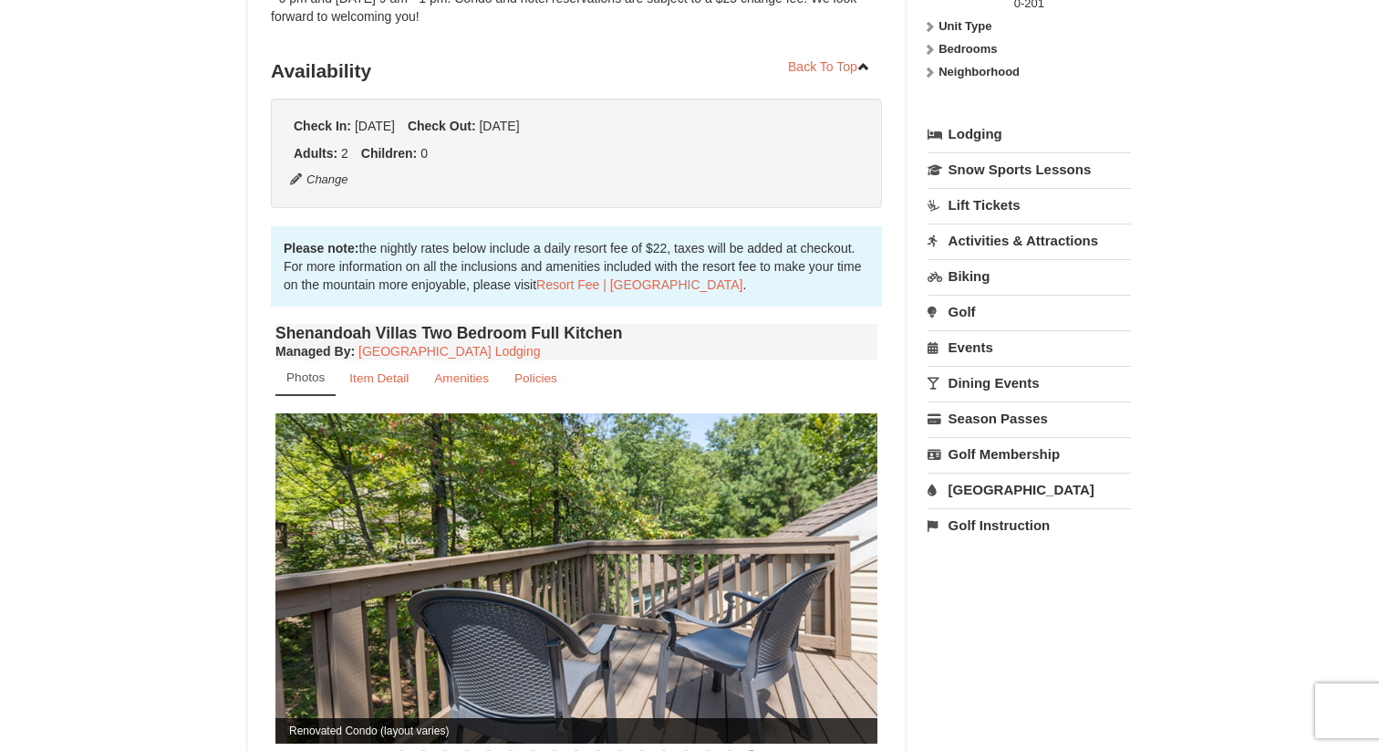
scroll to position [318, 0]
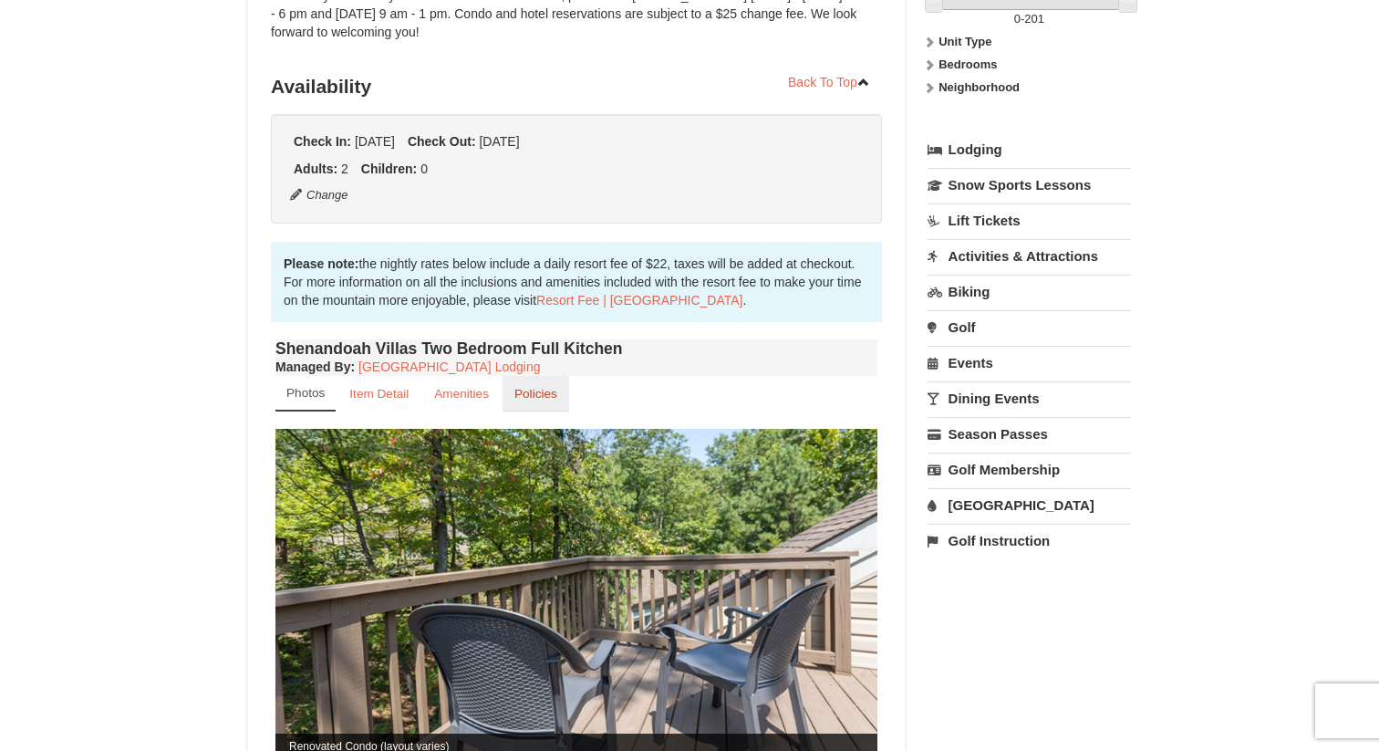
click at [543, 384] on link "Policies" at bounding box center [535, 394] width 67 height 36
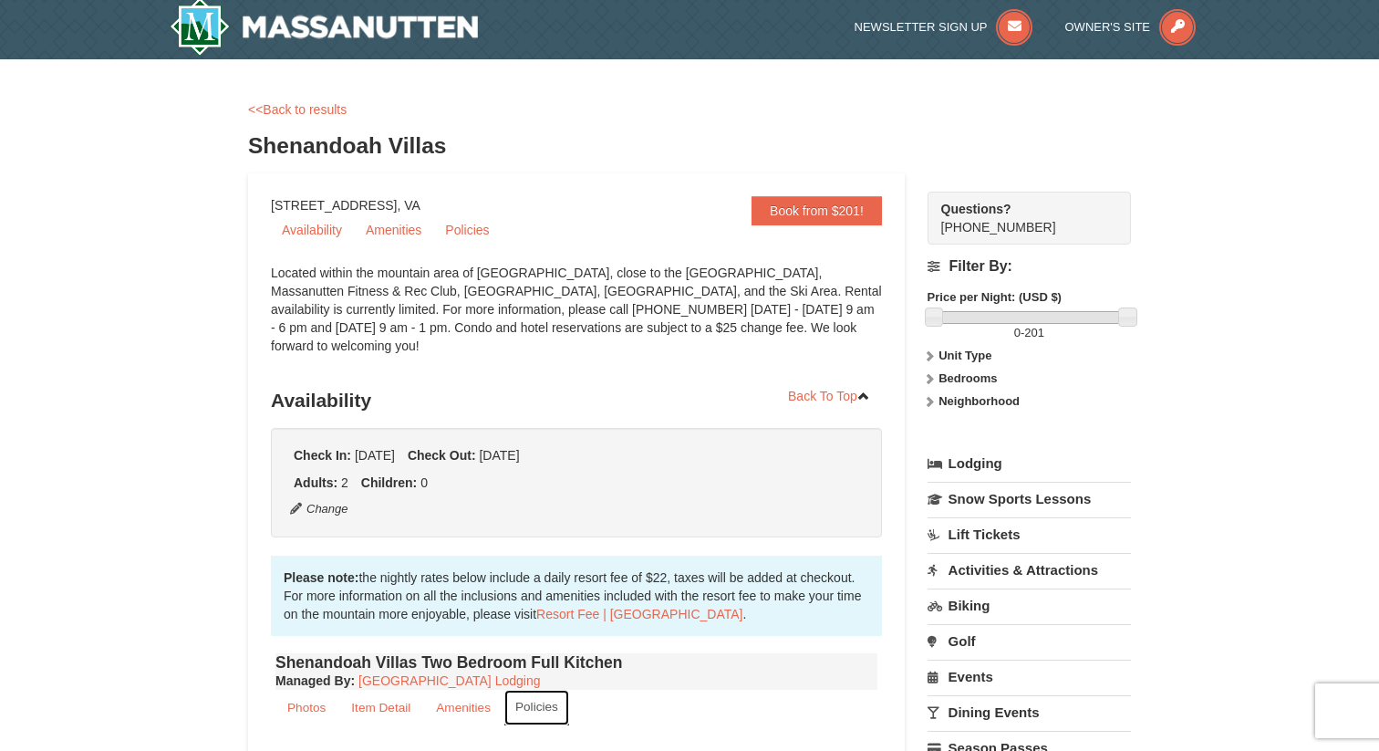
scroll to position [0, 0]
